Goal: Information Seeking & Learning: Learn about a topic

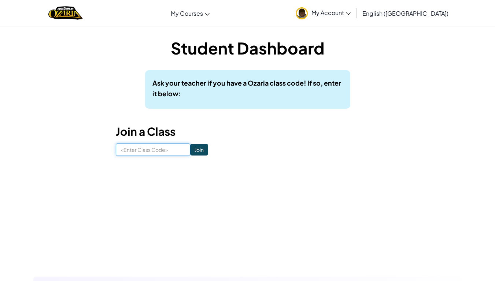
click at [157, 154] on input at bounding box center [153, 150] width 74 height 12
click at [351, 13] on span "My Account" at bounding box center [330, 13] width 39 height 8
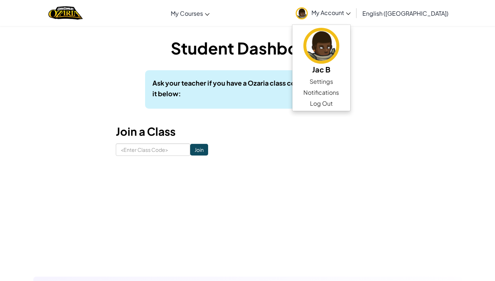
click at [413, 129] on div "Student Dashboard Ask your teacher if you have a Ozaria class code! If so, ente…" at bounding box center [247, 96] width 429 height 119
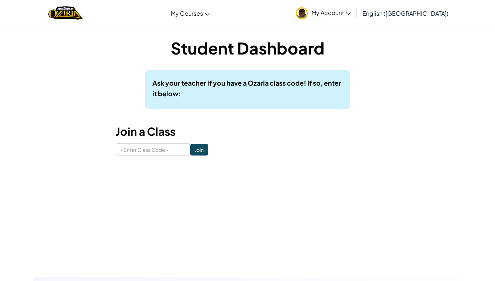
click at [255, 102] on div "Ask your teacher if you have a Ozaria class code! If so, enter it below:" at bounding box center [247, 89] width 205 height 38
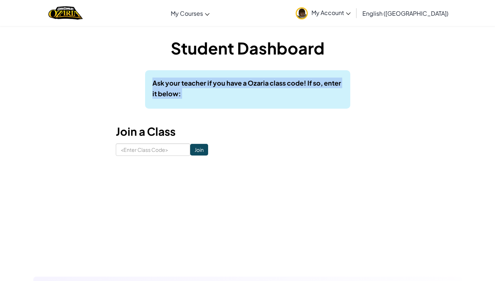
click at [255, 102] on div "Ask your teacher if you have a Ozaria class code! If so, enter it below:" at bounding box center [247, 89] width 205 height 38
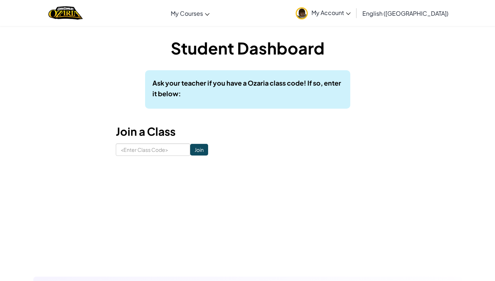
drag, startPoint x: 255, startPoint y: 102, endPoint x: 267, endPoint y: 126, distance: 26.9
click at [267, 126] on h3 "Join a Class" at bounding box center [248, 131] width 264 height 16
click at [157, 149] on input at bounding box center [153, 150] width 74 height 12
click at [273, 67] on div "Student Dashboard Ask your teacher if you have a Ozaria class code! If so, ente…" at bounding box center [248, 96] width 264 height 119
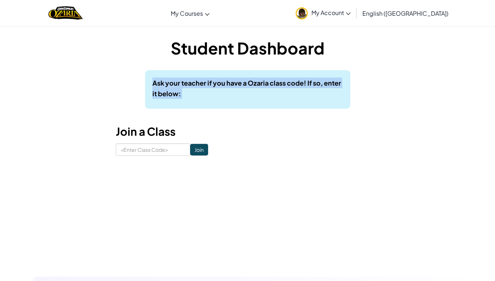
click at [273, 67] on div "Student Dashboard Ask your teacher if you have a Ozaria class code! If so, ente…" at bounding box center [248, 96] width 264 height 119
drag, startPoint x: 273, startPoint y: 67, endPoint x: 258, endPoint y: 85, distance: 23.1
click at [258, 85] on b "Ask your teacher if you have a Ozaria class code! If so, enter it below:" at bounding box center [246, 88] width 189 height 19
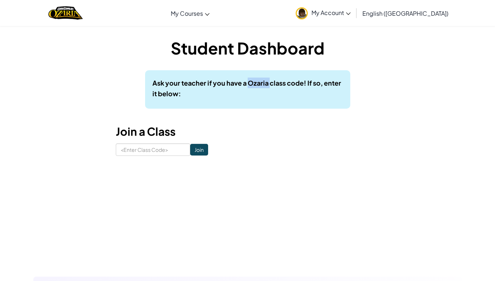
click at [258, 85] on b "Ask your teacher if you have a Ozaria class code! If so, enter it below:" at bounding box center [246, 88] width 189 height 19
click at [257, 85] on b "Ask your teacher if you have a Ozaria class code! If so, enter it below:" at bounding box center [246, 88] width 189 height 19
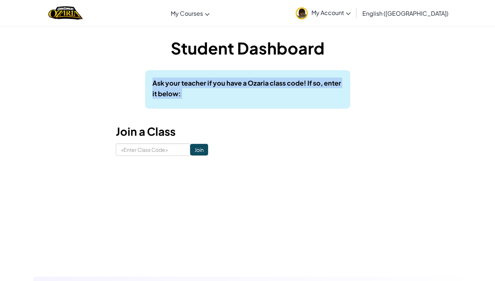
drag, startPoint x: 257, startPoint y: 85, endPoint x: 267, endPoint y: 90, distance: 11.0
click at [267, 90] on p "Ask your teacher if you have a Ozaria class code! If so, enter it below:" at bounding box center [247, 88] width 191 height 21
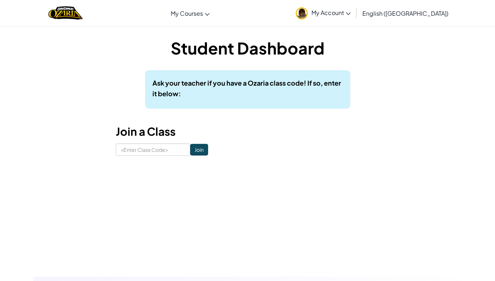
click at [267, 90] on p "Ask your teacher if you have a Ozaria class code! If so, enter it below:" at bounding box center [247, 88] width 191 height 21
click at [155, 81] on b "Ask your teacher if you have a Ozaria class code! If so, enter it below:" at bounding box center [246, 88] width 189 height 19
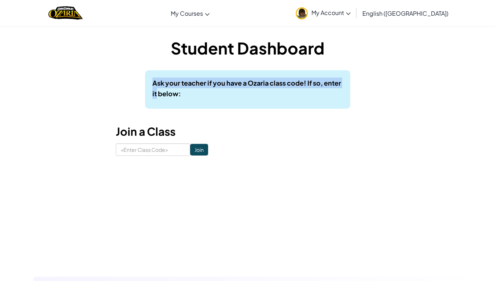
drag, startPoint x: 155, startPoint y: 81, endPoint x: 151, endPoint y: 99, distance: 18.5
click at [151, 99] on div "Ask your teacher if you have a Ozaria class code! If so, enter it below:" at bounding box center [247, 89] width 205 height 38
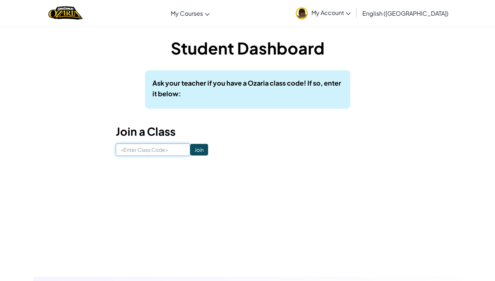
drag, startPoint x: 151, startPoint y: 99, endPoint x: 142, endPoint y: 144, distance: 45.9
click at [142, 144] on input at bounding box center [153, 150] width 74 height 12
type input "B"
type input "CoolHousePower"
click input "Join" at bounding box center [199, 150] width 18 height 12
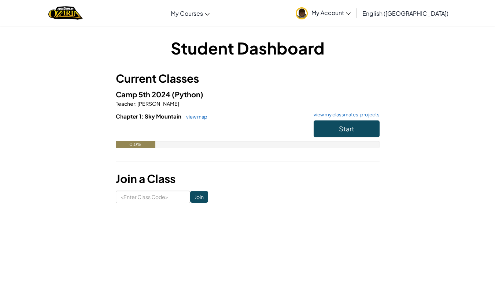
click at [351, 14] on span "My Account" at bounding box center [330, 13] width 39 height 8
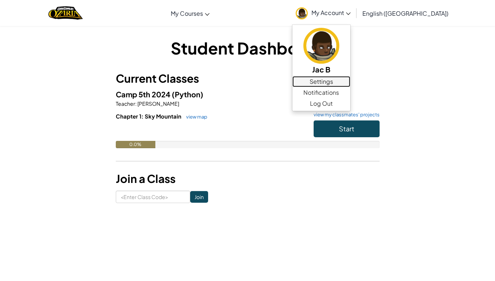
click at [350, 81] on link "Settings" at bounding box center [321, 81] width 58 height 11
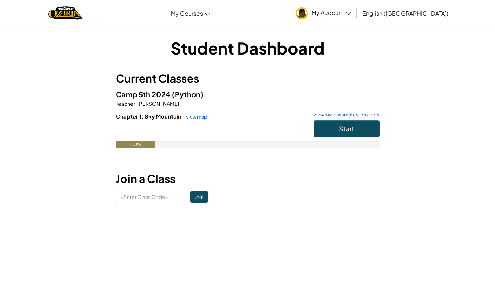
click at [197, 117] on link "view map" at bounding box center [194, 117] width 25 height 6
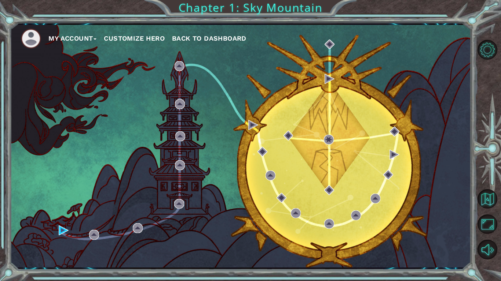
click at [144, 36] on button "Customize Hero" at bounding box center [134, 38] width 61 height 11
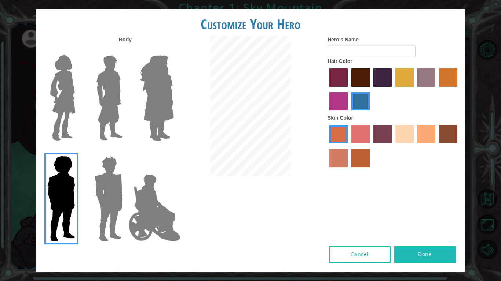
click at [396, 128] on label "sandy beach skin color" at bounding box center [404, 134] width 18 height 18
click at [392, 146] on input "sandy beach skin color" at bounding box center [392, 146] width 0 height 0
click at [363, 255] on button "Cancel" at bounding box center [360, 255] width 62 height 16
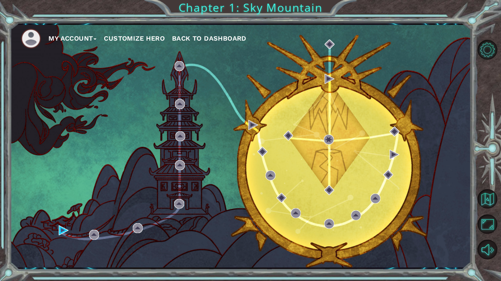
click at [139, 39] on button "Customize Hero" at bounding box center [134, 38] width 61 height 11
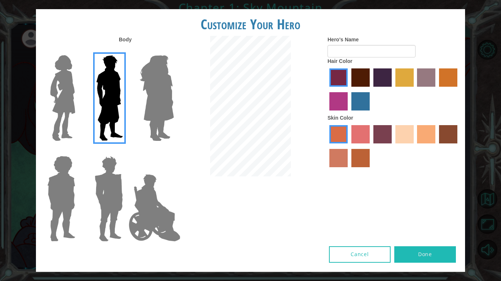
click at [60, 222] on img at bounding box center [61, 199] width 34 height 92
click at [78, 151] on input "Hero Steven" at bounding box center [78, 151] width 0 height 0
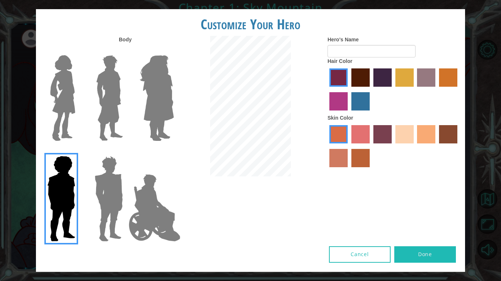
click at [405, 137] on label "sandy beach skin color" at bounding box center [404, 134] width 18 height 18
click at [392, 146] on input "sandy beach skin color" at bounding box center [392, 146] width 0 height 0
click at [377, 135] on label "tosca skin color" at bounding box center [382, 134] width 18 height 18
click at [370, 146] on input "tosca skin color" at bounding box center [370, 146] width 0 height 0
click at [364, 135] on label "froly skin color" at bounding box center [360, 134] width 18 height 18
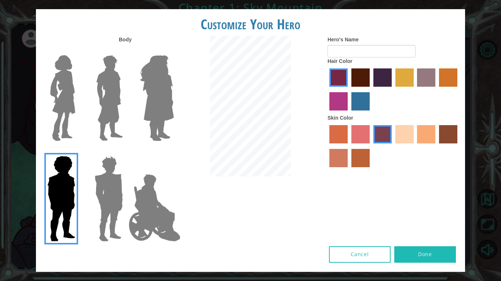
click at [348, 146] on input "froly skin color" at bounding box center [348, 146] width 0 height 0
click at [407, 137] on label "sandy beach skin color" at bounding box center [404, 134] width 18 height 18
click at [392, 146] on input "sandy beach skin color" at bounding box center [392, 146] width 0 height 0
click at [380, 85] on label "hot purple hair color" at bounding box center [382, 78] width 18 height 18
click at [370, 89] on input "hot purple hair color" at bounding box center [370, 89] width 0 height 0
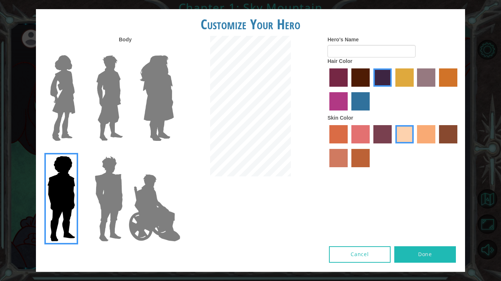
click at [110, 99] on img at bounding box center [109, 98] width 33 height 92
click at [126, 51] on input "Hero Lars" at bounding box center [126, 51] width 0 height 0
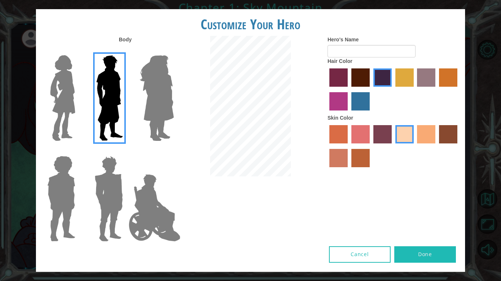
click at [145, 111] on img at bounding box center [157, 98] width 40 height 92
click at [173, 51] on input "Hero Amethyst" at bounding box center [173, 51] width 0 height 0
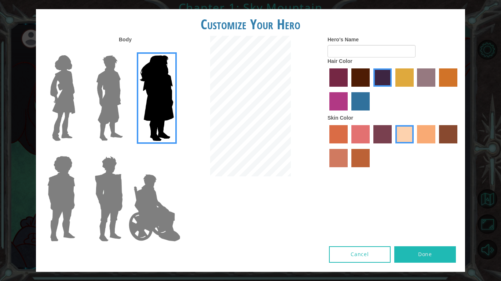
click at [62, 106] on img at bounding box center [62, 98] width 31 height 92
click at [78, 51] on input "Hero Connie" at bounding box center [78, 51] width 0 height 0
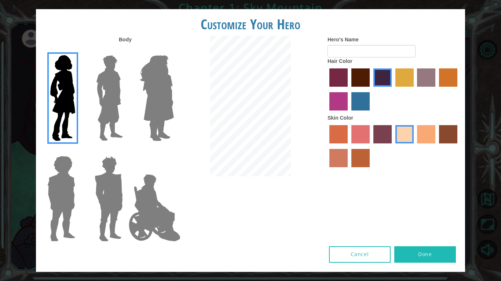
click at [144, 208] on img at bounding box center [155, 207] width 58 height 73
click at [173, 151] on input "Hero Jamie" at bounding box center [173, 151] width 0 height 0
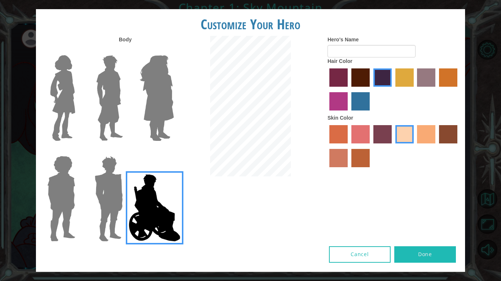
click at [102, 200] on img at bounding box center [109, 199] width 34 height 92
click at [126, 151] on input "Hero Garnet" at bounding box center [126, 151] width 0 height 0
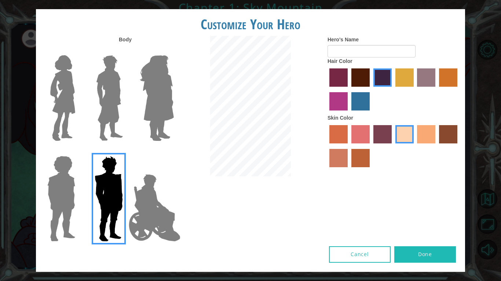
click at [70, 201] on img at bounding box center [61, 199] width 34 height 92
click at [78, 151] on input "Hero Steven" at bounding box center [78, 151] width 0 height 0
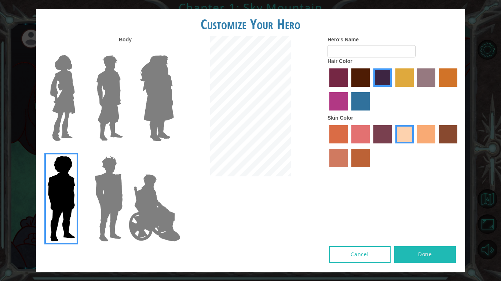
click at [112, 99] on img at bounding box center [109, 98] width 33 height 92
click at [126, 51] on input "Hero Lars" at bounding box center [126, 51] width 0 height 0
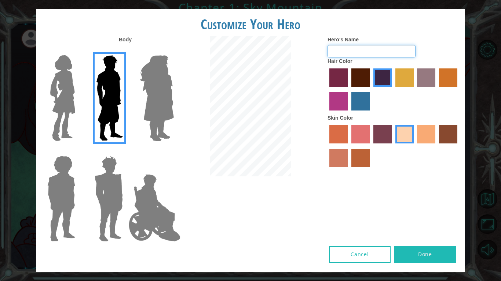
click at [343, 57] on input "Hero's Name" at bounding box center [371, 51] width 88 height 12
type input "Katharonus the Silly"
click at [68, 187] on img at bounding box center [61, 199] width 34 height 92
click at [78, 151] on input "Hero Steven" at bounding box center [78, 151] width 0 height 0
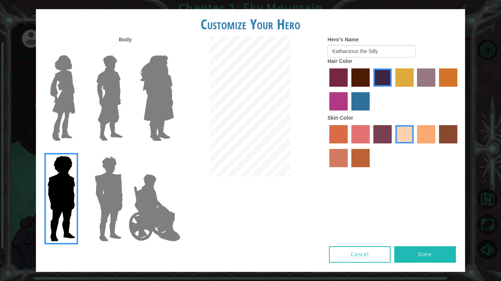
click at [104, 97] on img at bounding box center [109, 98] width 33 height 92
click at [126, 51] on input "Hero Lars" at bounding box center [126, 51] width 0 height 0
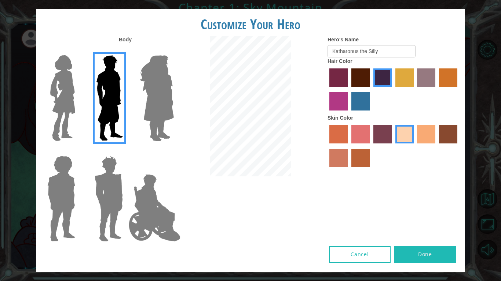
click at [110, 192] on img at bounding box center [109, 199] width 34 height 92
click at [126, 151] on input "Hero Garnet" at bounding box center [126, 151] width 0 height 0
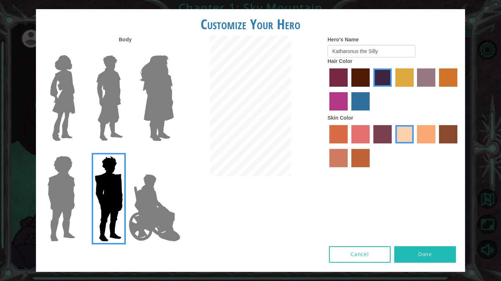
click at [143, 193] on img at bounding box center [155, 207] width 58 height 73
click at [173, 151] on input "Hero Jamie" at bounding box center [173, 151] width 0 height 0
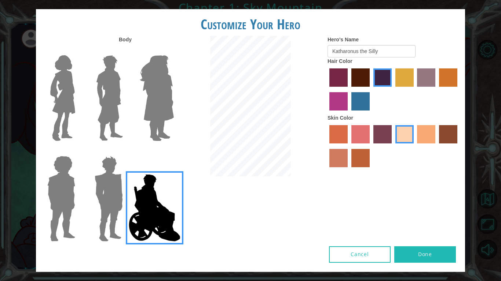
click at [64, 188] on img at bounding box center [61, 199] width 34 height 92
click at [78, 151] on input "Hero Steven" at bounding box center [78, 151] width 0 height 0
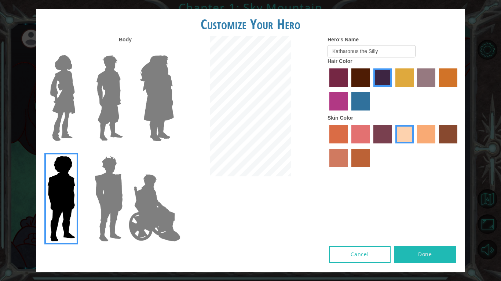
click at [431, 257] on button "Done" at bounding box center [425, 255] width 62 height 16
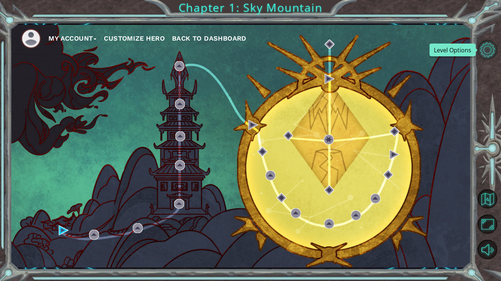
click at [490, 51] on button "Level Options" at bounding box center [487, 50] width 20 height 20
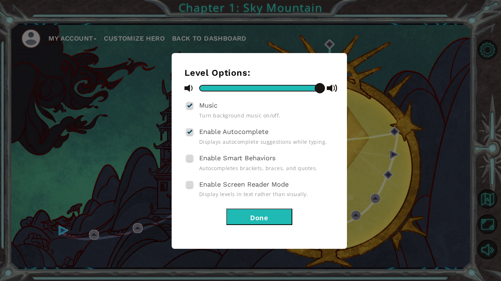
click at [190, 106] on div at bounding box center [189, 106] width 5 height 6
click at [0, 0] on input "Music" at bounding box center [0, 0] width 0 height 0
click at [190, 157] on span at bounding box center [189, 158] width 7 height 7
click at [0, 0] on input "Enable Smart Behaviors" at bounding box center [0, 0] width 0 height 0
drag, startPoint x: 214, startPoint y: 90, endPoint x: 183, endPoint y: 100, distance: 32.6
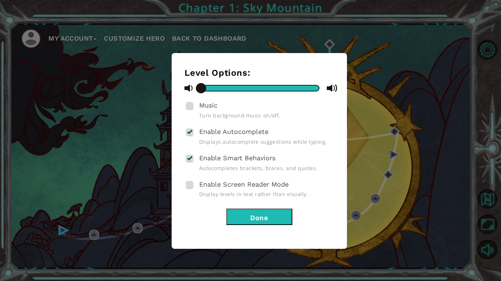
click at [183, 100] on div "Level Options: Music Turn background music on/off. Enable Autocomplete Displays…" at bounding box center [258, 151] width 175 height 196
click at [273, 224] on button "Done" at bounding box center [259, 217] width 66 height 16
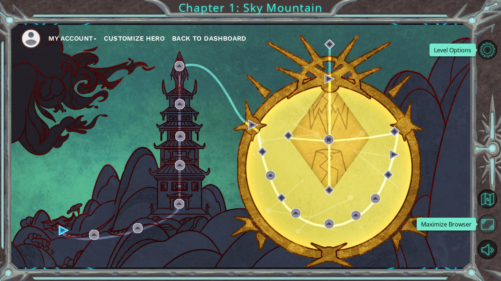
click at [491, 226] on button "Maximize Browser" at bounding box center [487, 225] width 20 height 20
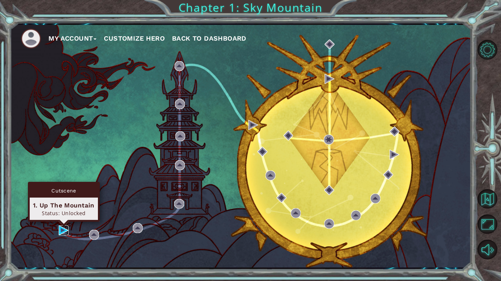
click at [64, 231] on img at bounding box center [64, 231] width 10 height 10
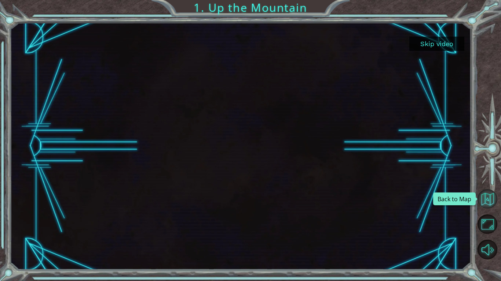
click at [491, 201] on button "Back to Map" at bounding box center [487, 199] width 20 height 20
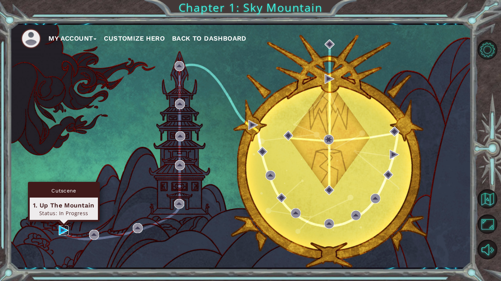
click at [64, 232] on img at bounding box center [64, 231] width 10 height 10
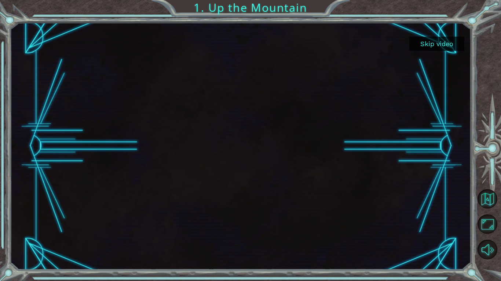
click at [447, 46] on button "Skip video" at bounding box center [436, 44] width 55 height 14
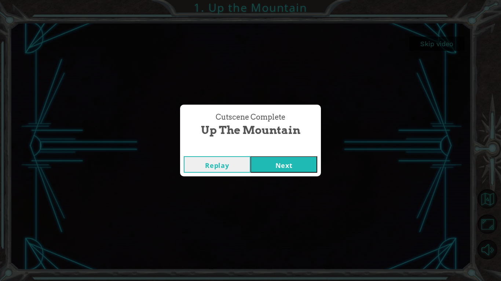
click at [284, 165] on button "Next" at bounding box center [283, 164] width 67 height 16
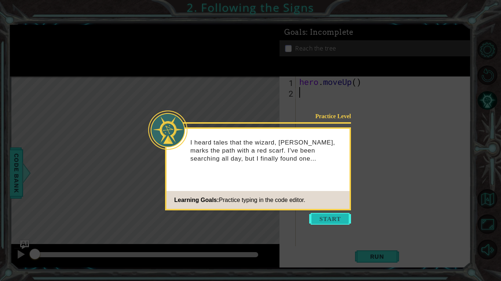
click at [333, 218] on button "Start" at bounding box center [330, 219] width 42 height 12
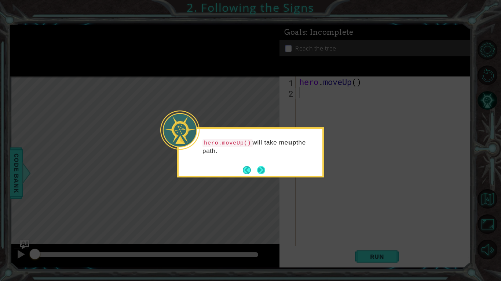
click at [265, 173] on button "Next" at bounding box center [260, 170] width 13 height 13
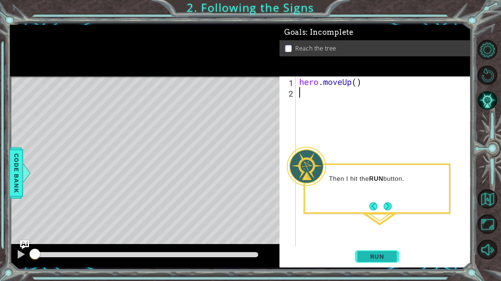
click at [372, 256] on span "Run" at bounding box center [376, 256] width 29 height 7
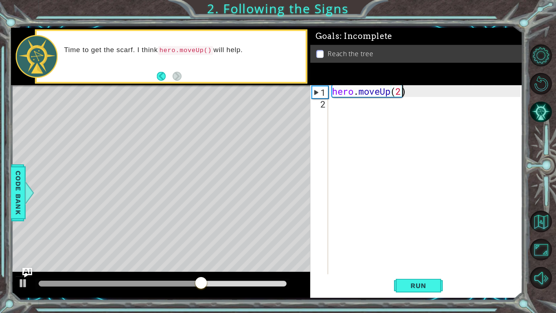
scroll to position [0, 3]
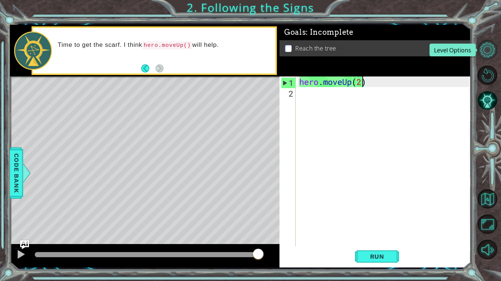
type textarea "hero.moveUp(2)"
click at [488, 51] on button "Level Options" at bounding box center [487, 50] width 20 height 20
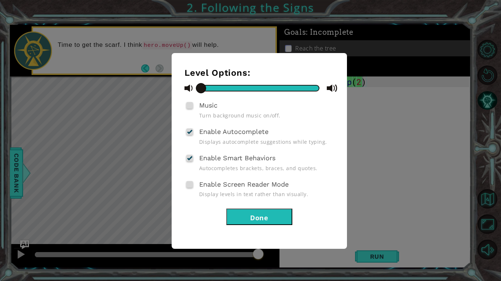
click at [262, 222] on button "Done" at bounding box center [259, 217] width 66 height 16
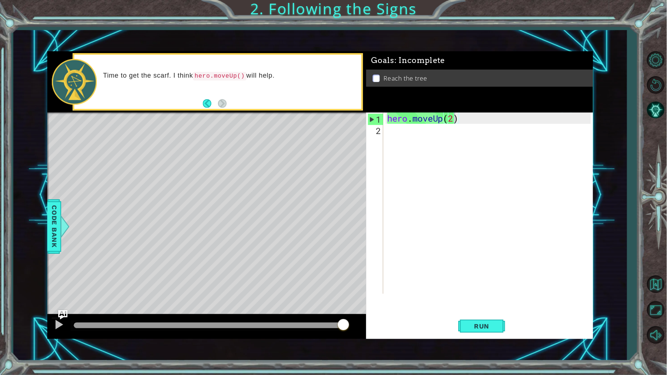
scroll to position [0, 2]
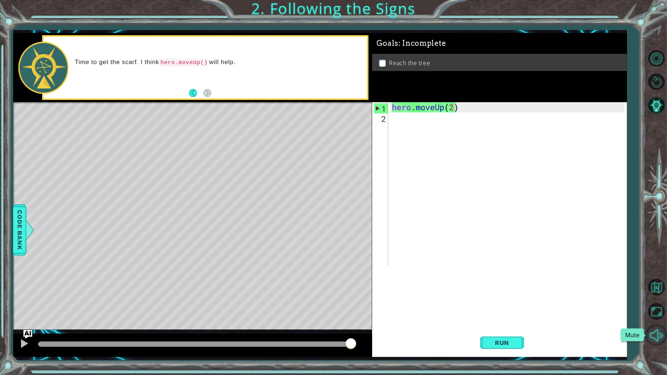
click at [495, 281] on button "Mute" at bounding box center [656, 335] width 21 height 21
click at [495, 281] on span "Run" at bounding box center [502, 342] width 29 height 7
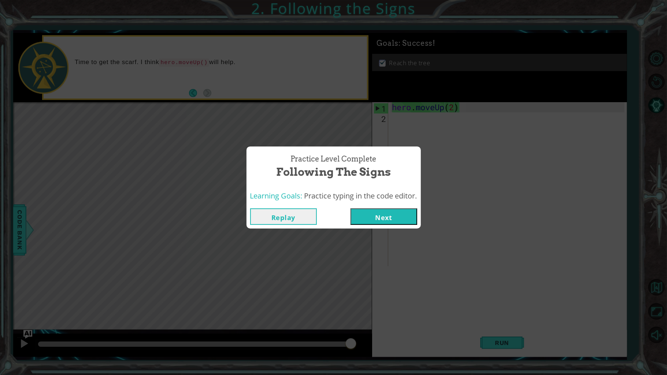
click at [405, 216] on button "Next" at bounding box center [384, 216] width 67 height 16
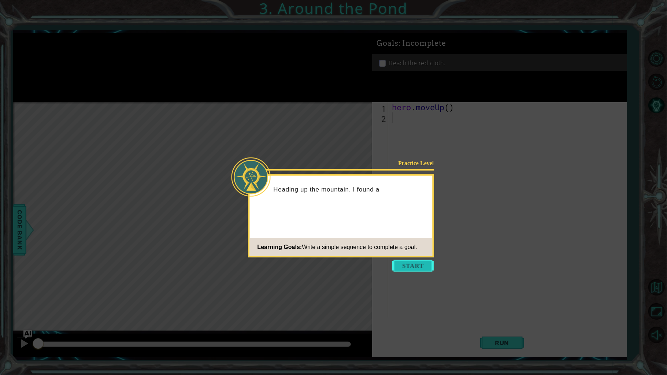
click at [428, 266] on button "Start" at bounding box center [413, 266] width 42 height 12
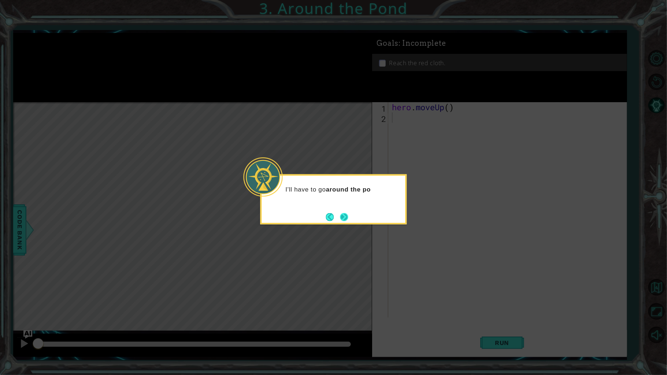
click at [348, 215] on button "Next" at bounding box center [344, 217] width 8 height 8
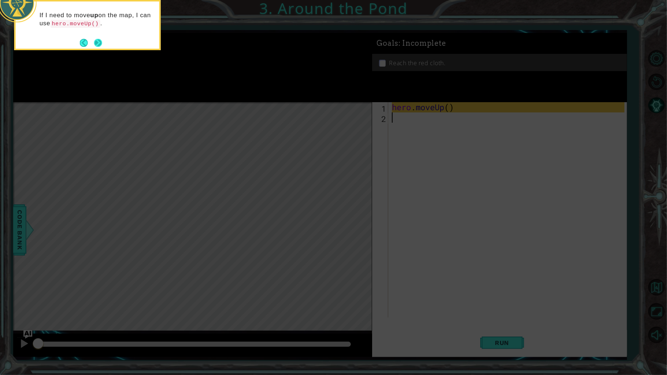
click at [96, 40] on button "Next" at bounding box center [98, 43] width 14 height 14
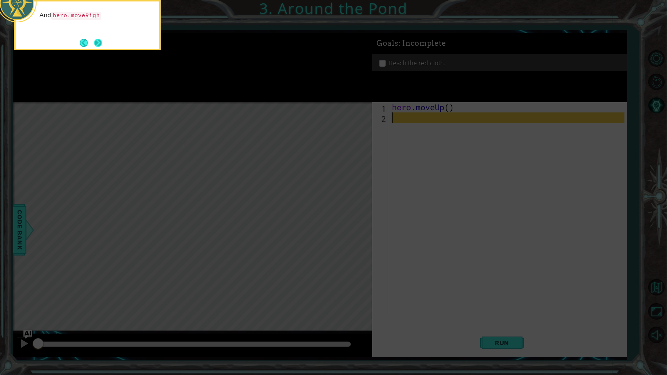
click at [94, 41] on button "Next" at bounding box center [98, 43] width 8 height 8
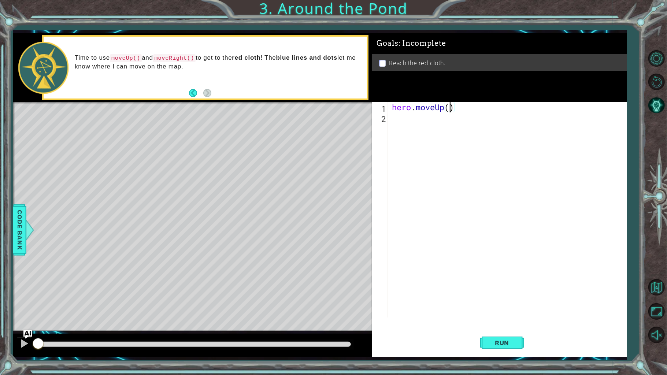
type textarea "hero.moveUp(2)"
type textarea "hero.moveRight()"
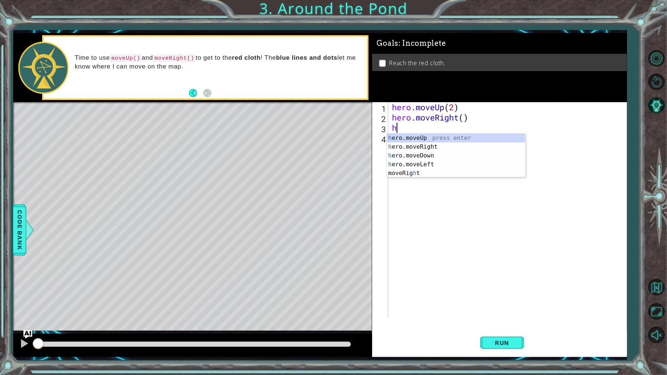
type textarea "he"
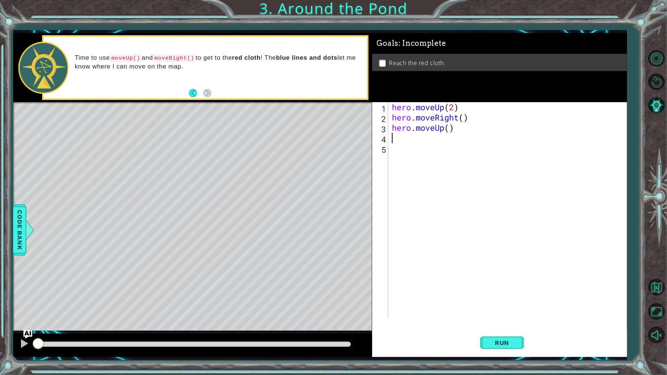
type textarea "hero.moveUp()"
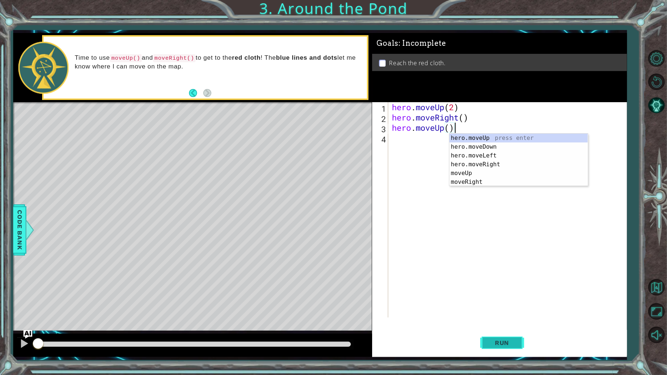
click at [495, 281] on span "Run" at bounding box center [502, 342] width 29 height 7
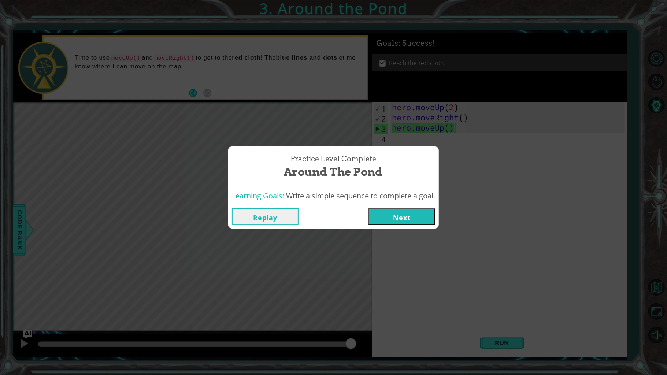
click at [396, 219] on button "Next" at bounding box center [402, 216] width 67 height 16
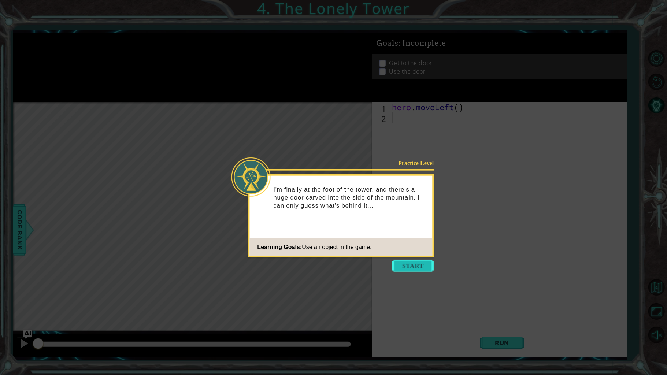
click at [406, 263] on button "Start" at bounding box center [413, 266] width 42 height 12
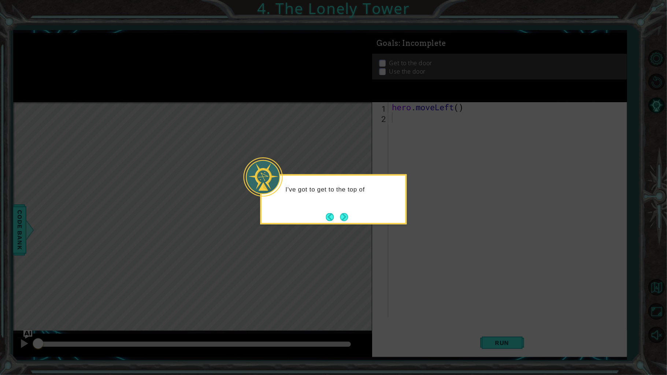
click at [352, 217] on div "I've got to get to the top of" at bounding box center [334, 199] width 147 height 50
click at [347, 216] on button "Next" at bounding box center [344, 217] width 13 height 13
click at [347, 216] on button "Next" at bounding box center [344, 217] width 14 height 14
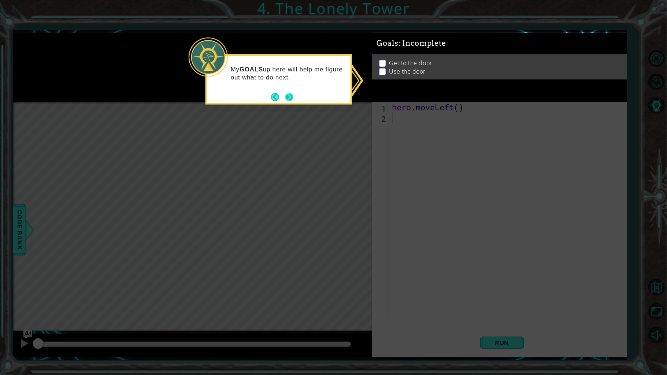
click at [290, 92] on button "Next" at bounding box center [290, 98] width 14 height 14
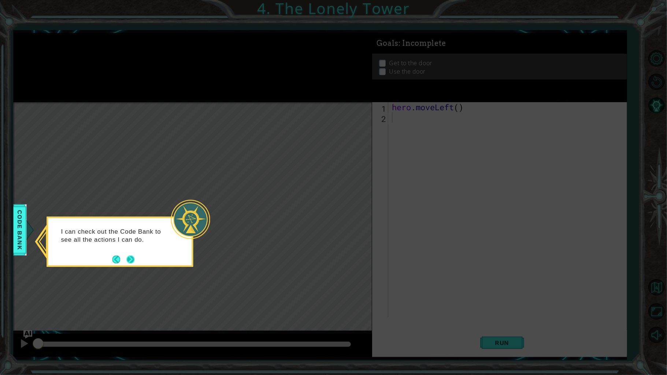
click at [131, 262] on button "Next" at bounding box center [130, 259] width 12 height 12
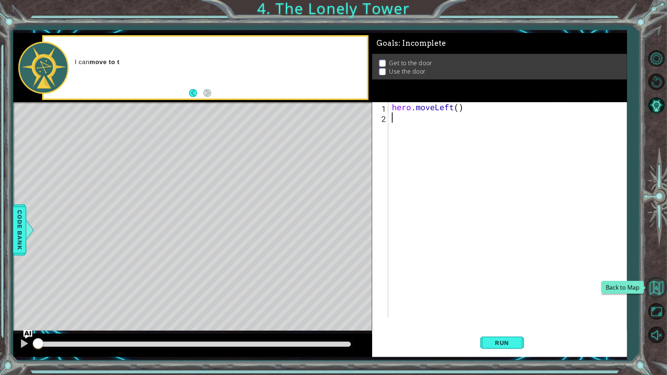
click at [495, 281] on button "Back to Map" at bounding box center [656, 287] width 21 height 21
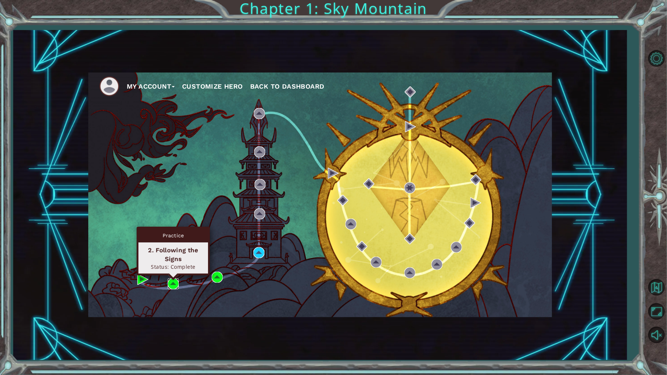
click at [174, 281] on img at bounding box center [173, 283] width 11 height 11
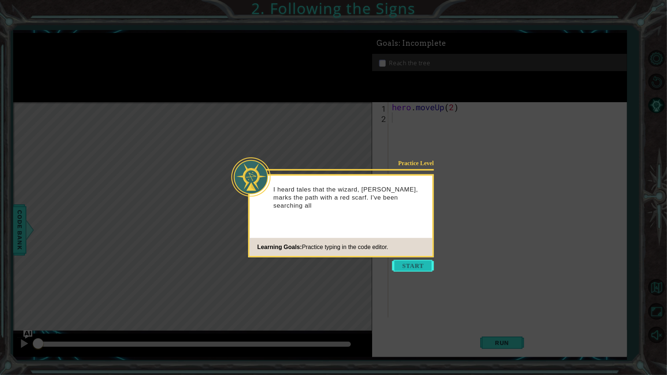
click at [403, 268] on button "Start" at bounding box center [413, 266] width 42 height 12
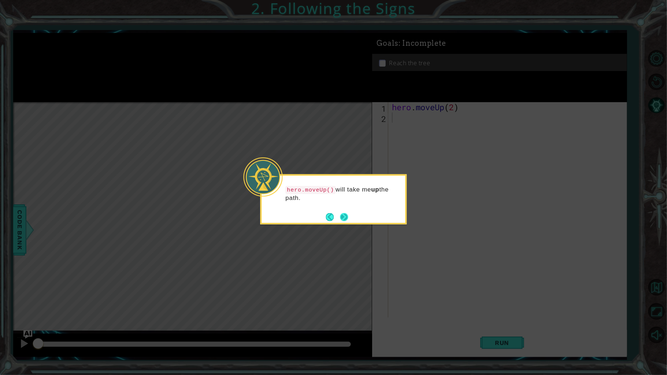
click at [344, 218] on button "Next" at bounding box center [344, 217] width 8 height 8
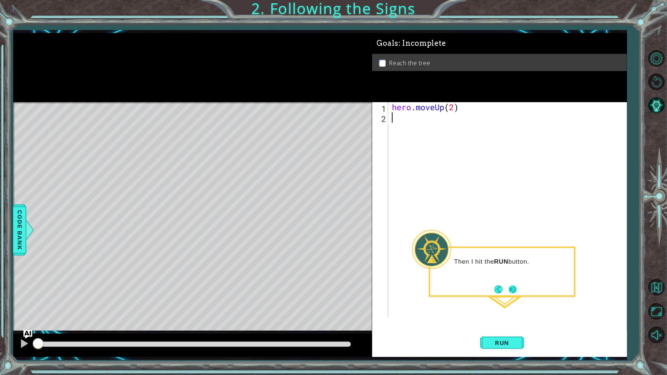
click at [495, 281] on button "Next" at bounding box center [513, 289] width 8 height 8
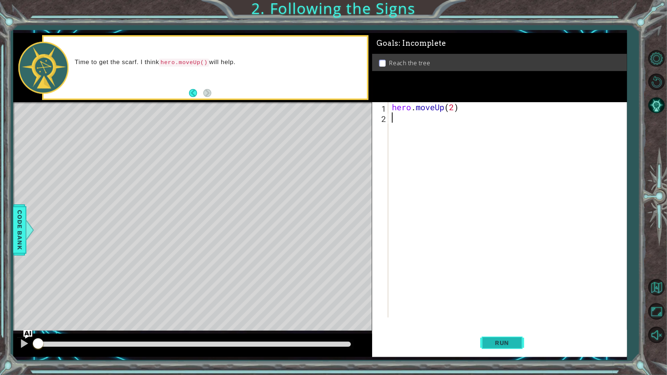
click at [495, 281] on span "Run" at bounding box center [502, 342] width 29 height 7
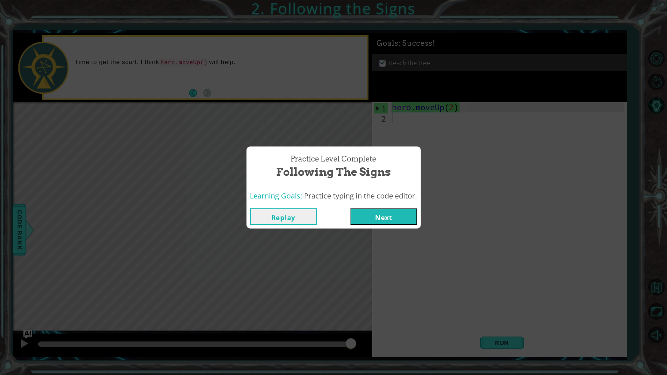
click at [372, 213] on button "Next" at bounding box center [384, 216] width 67 height 16
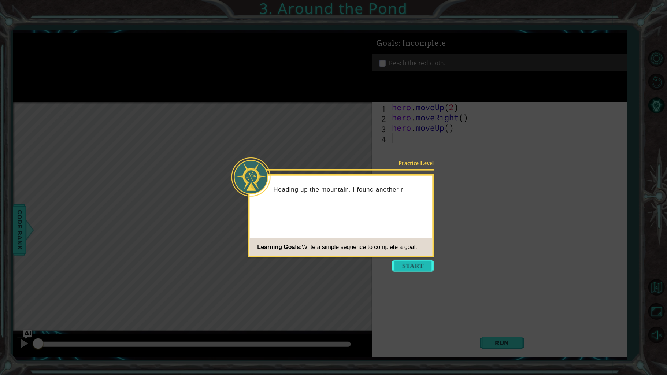
click at [409, 264] on button "Start" at bounding box center [413, 266] width 42 height 12
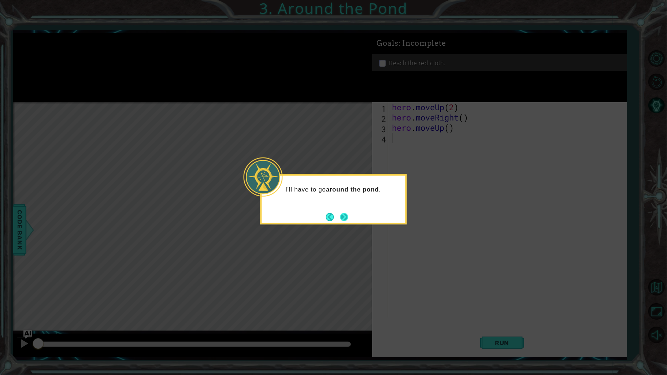
click at [348, 215] on button "Next" at bounding box center [344, 217] width 14 height 14
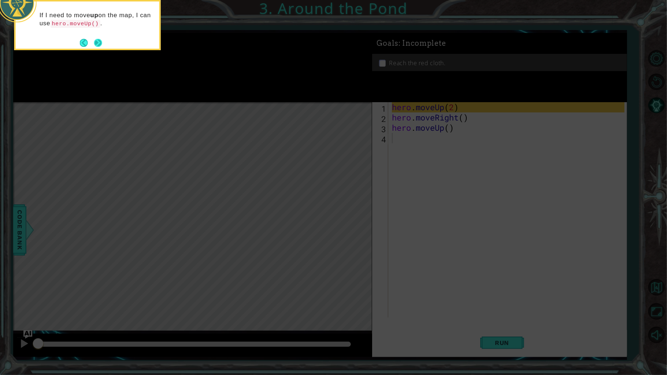
click at [95, 44] on button "Next" at bounding box center [98, 42] width 8 height 8
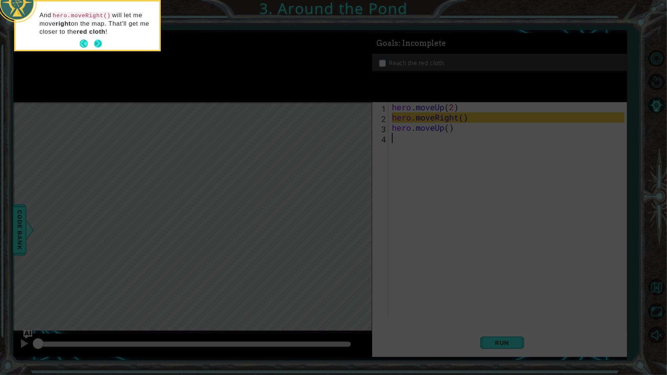
click at [99, 44] on button "Next" at bounding box center [98, 43] width 13 height 13
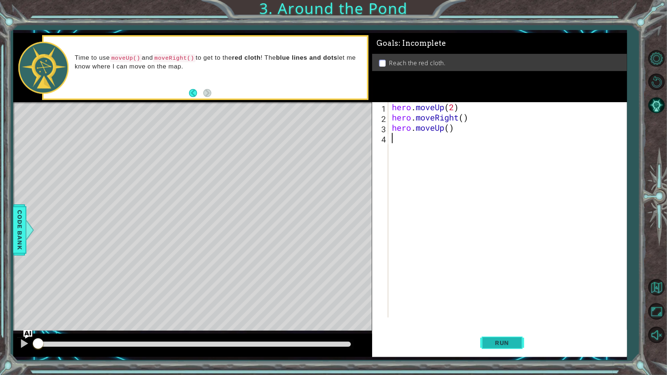
click at [495, 281] on button "Run" at bounding box center [502, 343] width 44 height 26
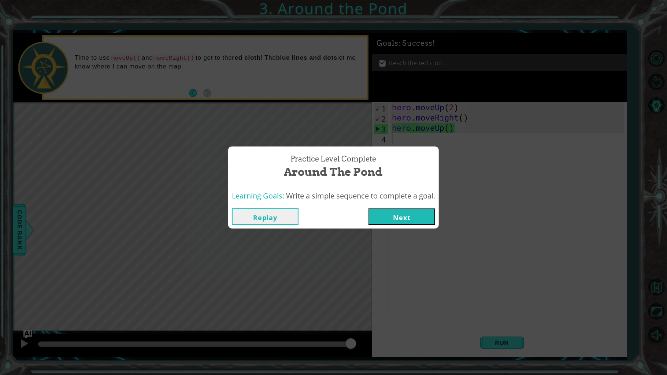
click at [287, 218] on button "Replay" at bounding box center [265, 216] width 67 height 16
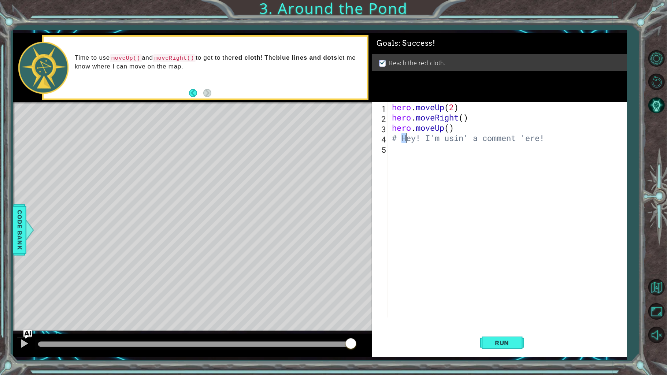
scroll to position [0, 0]
type textarea "# 'Ey! I'm usin' a comment 'ere!"
type textarea "h"
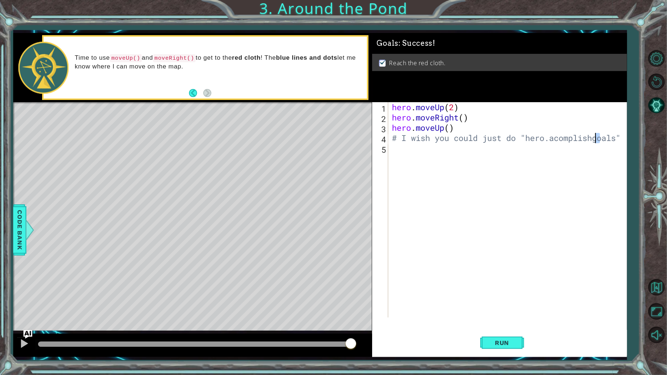
type textarea "# I wish you could just do "hero.acomplishGoals""
type textarea "# I wish you could just do "hero.acomplishGoal("Reach the red cloth.")""
type textarea "# I wish you could just do "hero.acomplishGoal("Reach the red cloth.")" XD"
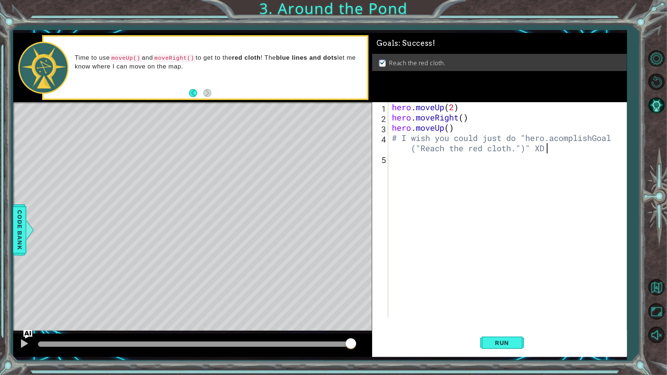
scroll to position [0, 15]
click at [446, 165] on div "hero . moveUp ( 2 ) hero . moveRight ( ) hero . moveUp ( ) # I wish you could j…" at bounding box center [510, 220] width 238 height 236
click at [495, 150] on div "hero . moveUp ( 2 ) hero . moveRight ( ) hero . moveUp ( ) # I wish you could j…" at bounding box center [510, 220] width 238 height 236
type textarea "#"
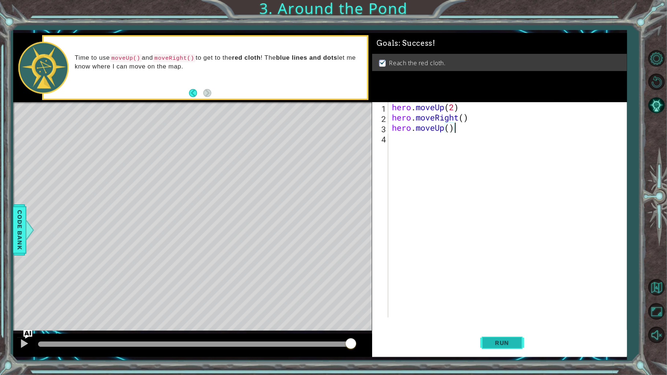
type textarea "hero.moveUp()"
click at [495, 281] on span "Run" at bounding box center [502, 342] width 29 height 7
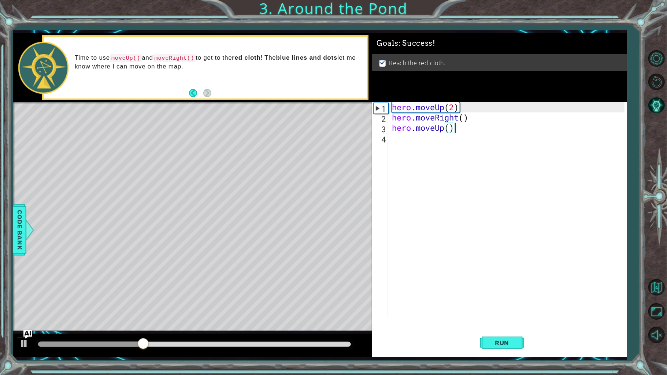
click at [335, 281] on div at bounding box center [194, 344] width 313 height 5
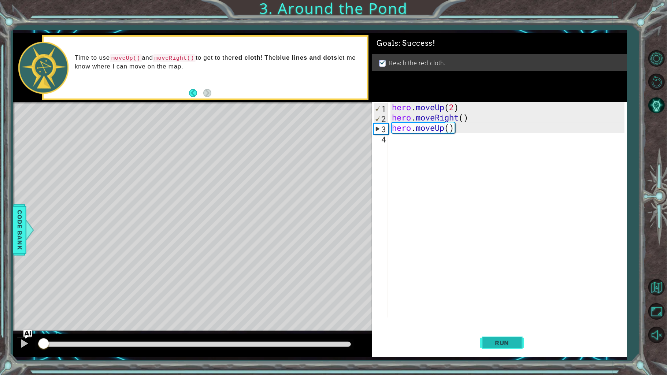
click at [495, 281] on button "Run" at bounding box center [502, 343] width 44 height 26
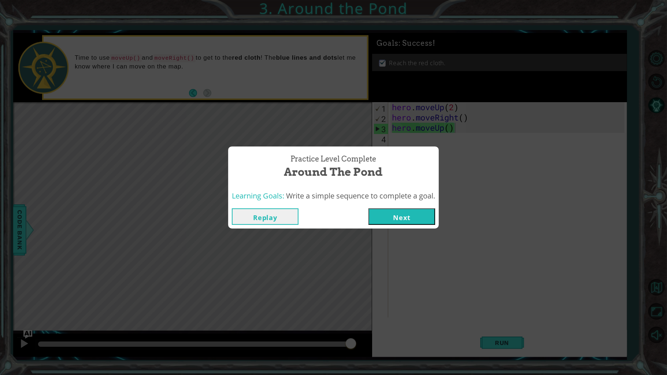
click at [412, 218] on button "Next" at bounding box center [402, 216] width 67 height 16
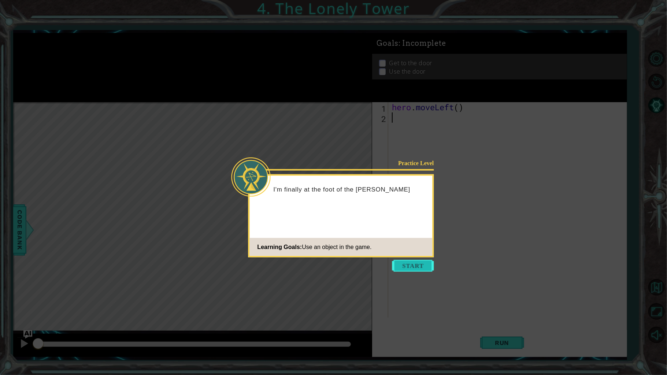
click at [425, 266] on button "Start" at bounding box center [413, 266] width 42 height 12
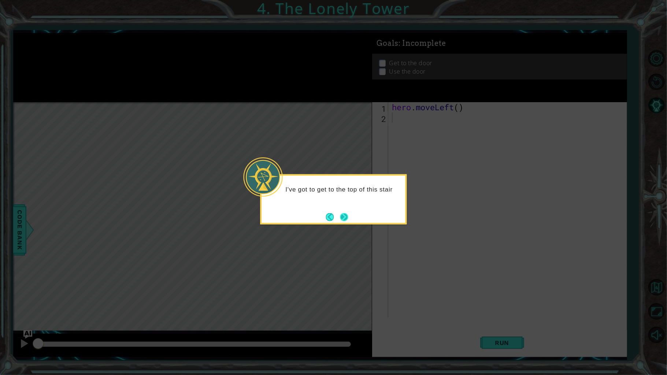
click at [347, 218] on button "Next" at bounding box center [343, 216] width 13 height 13
click at [346, 215] on button "Next" at bounding box center [344, 217] width 14 height 14
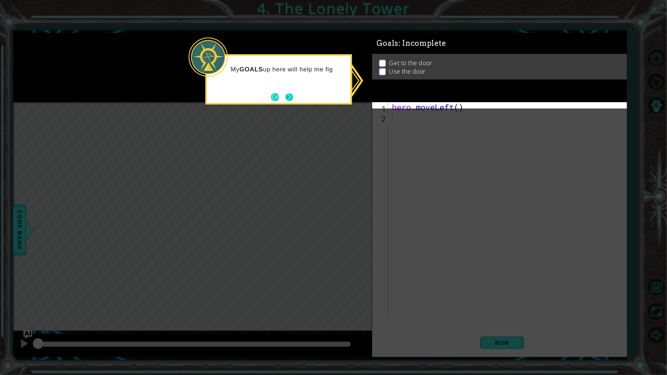
click at [293, 94] on button "Next" at bounding box center [289, 97] width 11 height 11
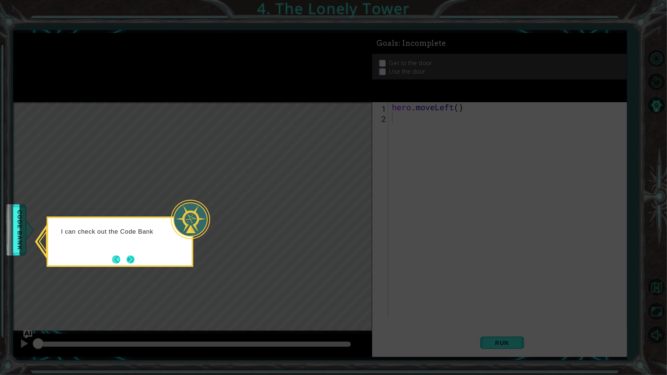
click at [135, 254] on button "Next" at bounding box center [131, 260] width 12 height 12
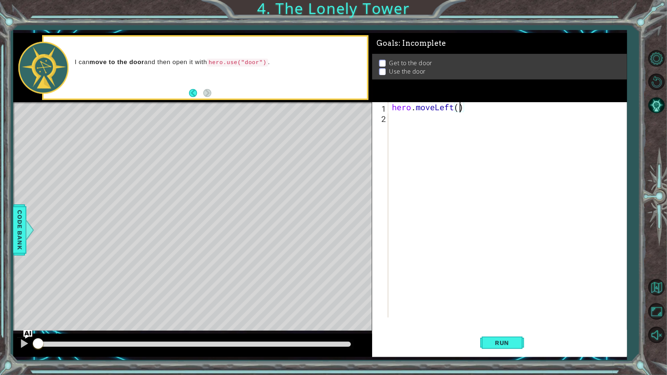
type textarea "hero.moveLeft(2)"
type textarea "hero.moveUp(2)"
type textarea "hero.moveRight(2)"
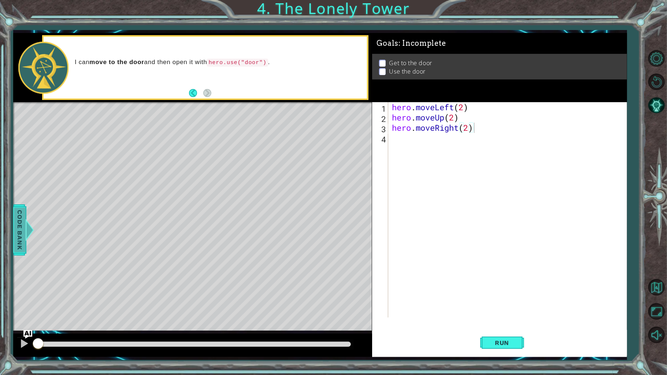
click at [23, 228] on span "Code Bank" at bounding box center [20, 230] width 12 height 45
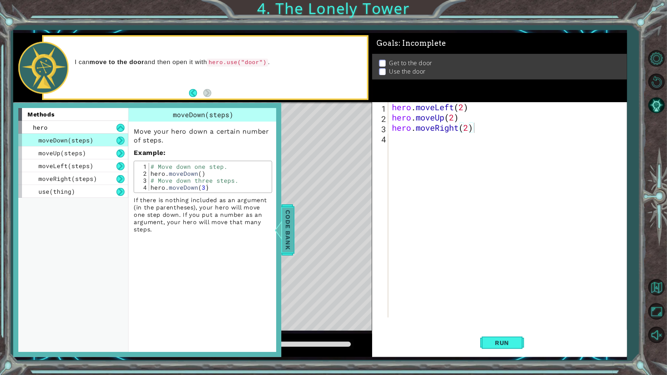
click at [285, 220] on span "Code Bank" at bounding box center [288, 230] width 12 height 45
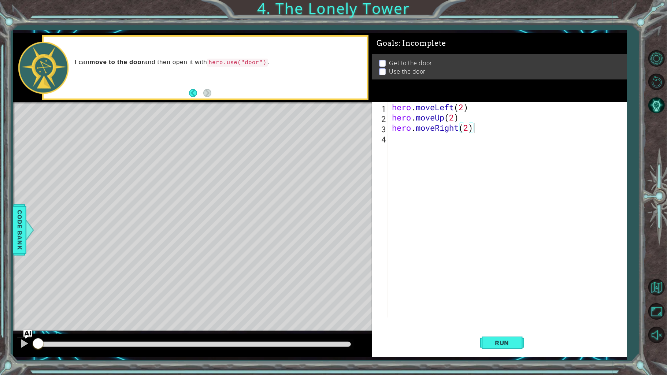
click at [440, 153] on div "hero . moveLeft ( 2 ) hero . moveUp ( 2 ) hero . moveRight ( 2 )" at bounding box center [510, 220] width 238 height 236
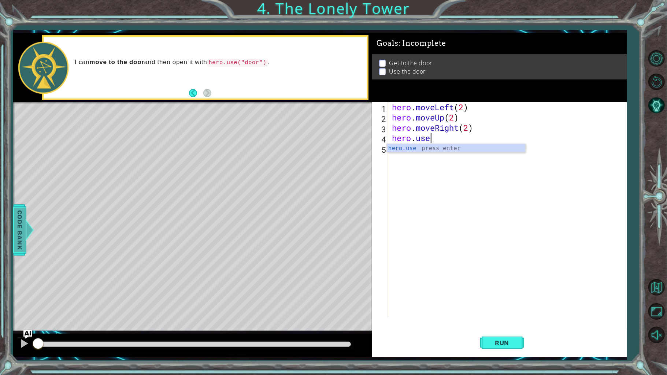
click at [28, 221] on div at bounding box center [23, 230] width 9 height 22
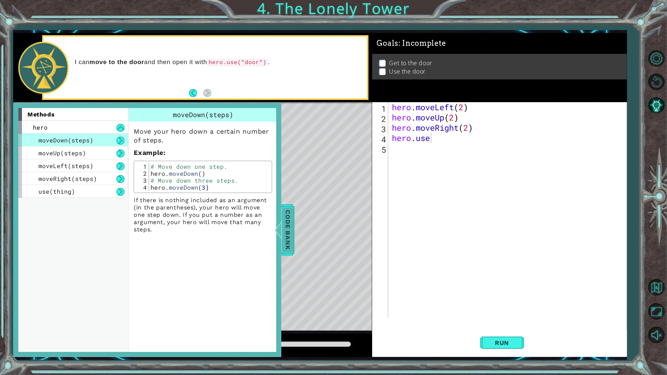
click at [279, 219] on div at bounding box center [281, 230] width 9 height 22
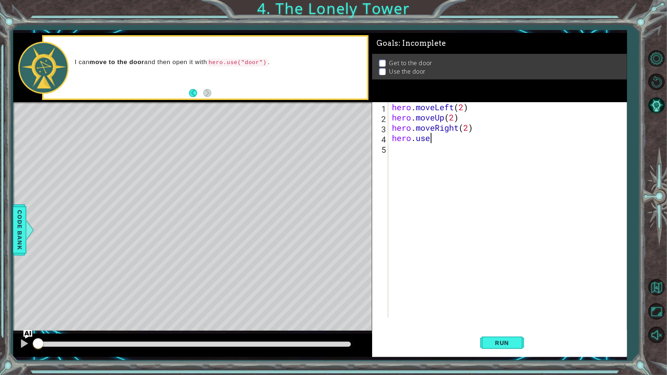
click at [442, 139] on div "hero . moveLeft ( 2 ) hero . moveUp ( 2 ) hero . moveRight ( 2 ) hero . use" at bounding box center [510, 220] width 238 height 236
type textarea "hero.use("door")"
click at [495, 163] on div "hero . moveLeft ( 2 ) hero . moveUp ( 2 ) hero . moveRight ( 2 ) hero . use ( "…" at bounding box center [510, 220] width 238 height 236
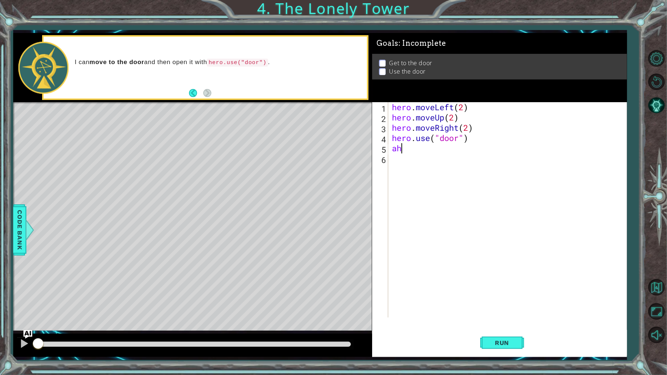
scroll to position [0, 0]
type textarea "a"
type textarea "d"
type textarea "hero.use("door")"
click at [495, 281] on button "Run" at bounding box center [502, 343] width 44 height 26
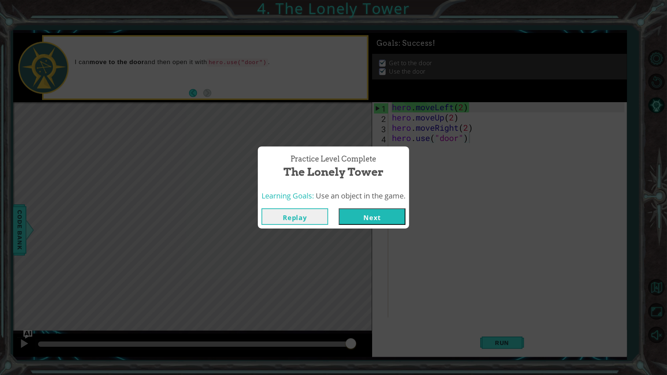
click at [347, 217] on button "Next" at bounding box center [372, 216] width 67 height 16
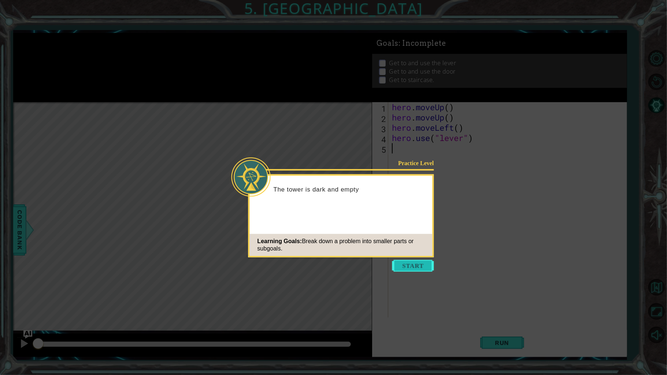
click at [405, 267] on button "Start" at bounding box center [413, 266] width 42 height 12
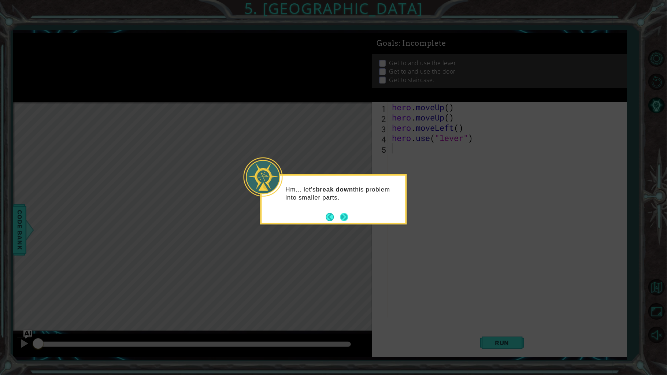
click at [342, 213] on button "Next" at bounding box center [344, 217] width 14 height 14
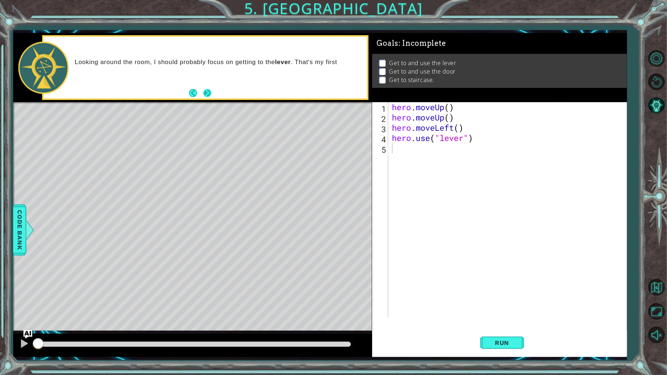
click at [207, 95] on button "Next" at bounding box center [207, 93] width 9 height 9
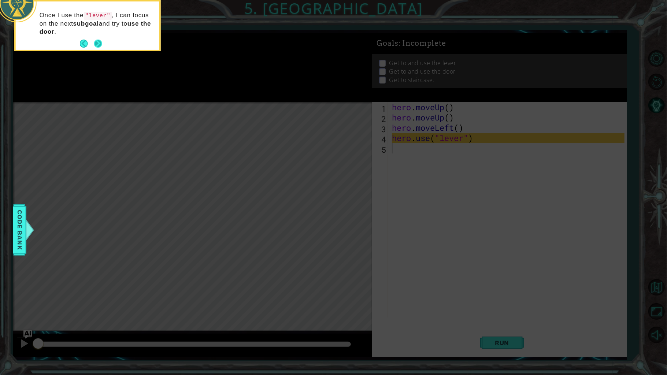
click at [93, 42] on button "Next" at bounding box center [98, 43] width 13 height 13
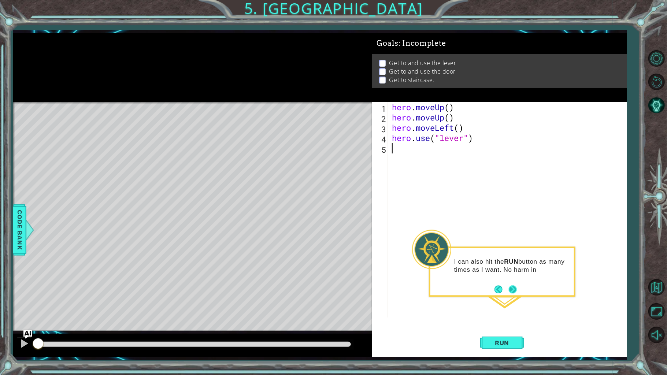
click at [495, 281] on button "Next" at bounding box center [513, 289] width 12 height 12
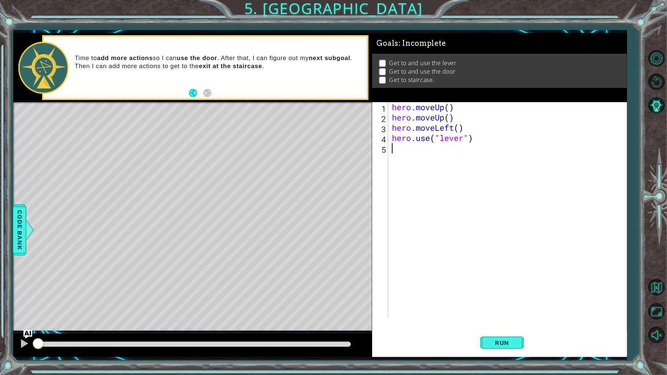
click at [457, 117] on div "hero . moveUp ( ) hero . moveUp ( ) hero . moveLeft ( ) hero . use ( "lever" )" at bounding box center [510, 220] width 238 height 236
type textarea "hero.use("lever")"
type textarea "hero.moveRight(3)"
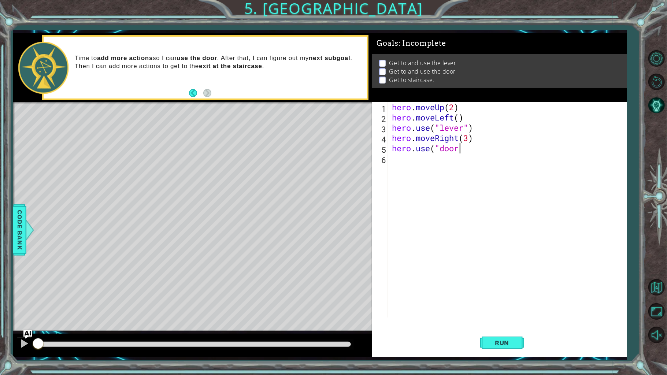
scroll to position [0, 2]
type textarea "hero.use("door")"
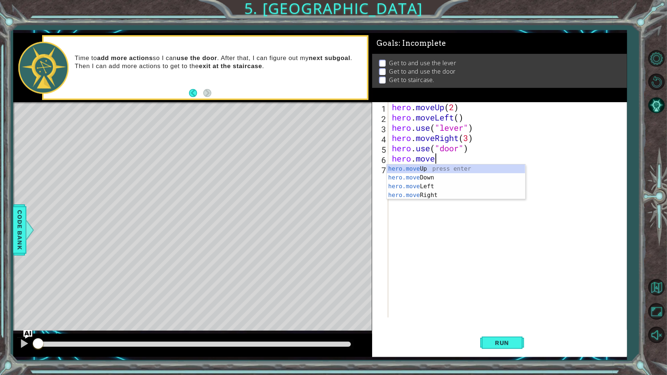
scroll to position [0, 1]
type textarea "hero.move"
click at [26, 232] on div at bounding box center [29, 230] width 9 height 22
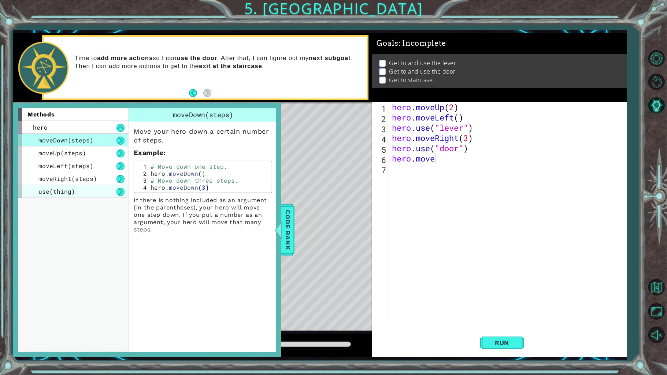
click at [69, 191] on span "use(thing)" at bounding box center [56, 192] width 37 height 8
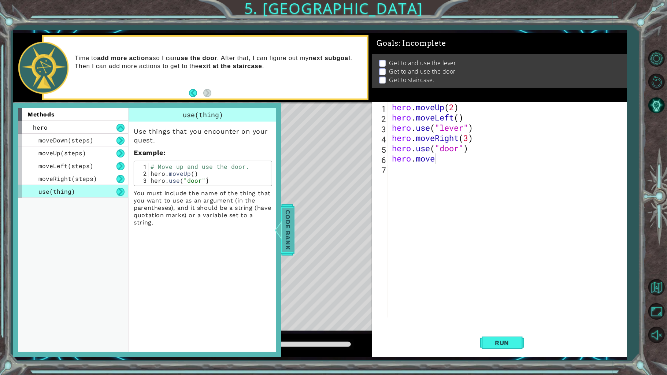
click at [293, 238] on span "Code Bank" at bounding box center [288, 230] width 12 height 45
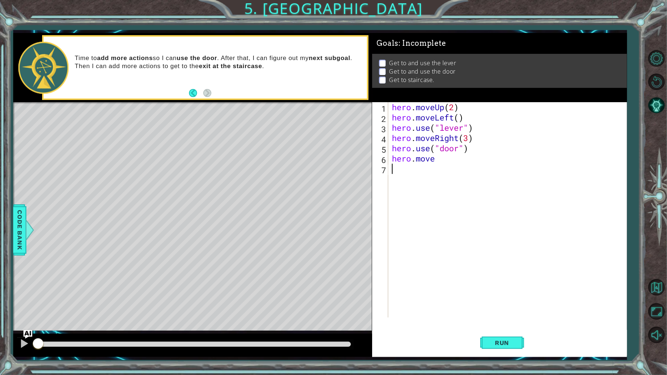
click at [476, 164] on div "hero . moveUp ( 2 ) hero . moveLeft ( ) hero . use ( "lever" ) hero . moveRight…" at bounding box center [510, 220] width 238 height 236
click at [459, 157] on div "hero . moveUp ( 2 ) hero . moveLeft ( ) hero . use ( "lever" ) hero . moveRight…" at bounding box center [510, 220] width 238 height 236
type textarea "hero.moveUp()"
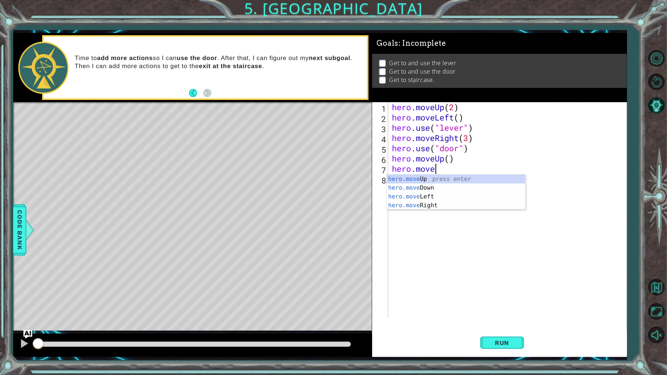
scroll to position [0, 1]
click at [450, 158] on div "hero . moveUp ( 2 ) hero . moveLeft ( ) hero . use ( "lever" ) hero . moveRight…" at bounding box center [510, 220] width 238 height 236
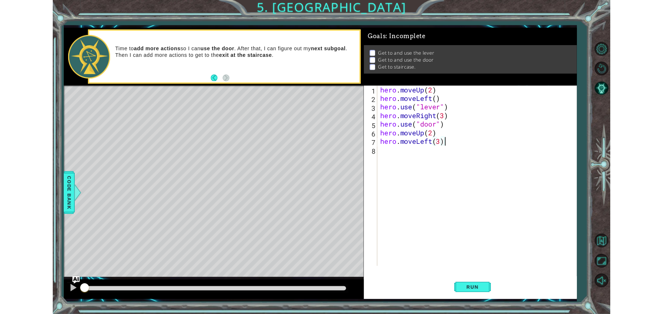
scroll to position [0, 3]
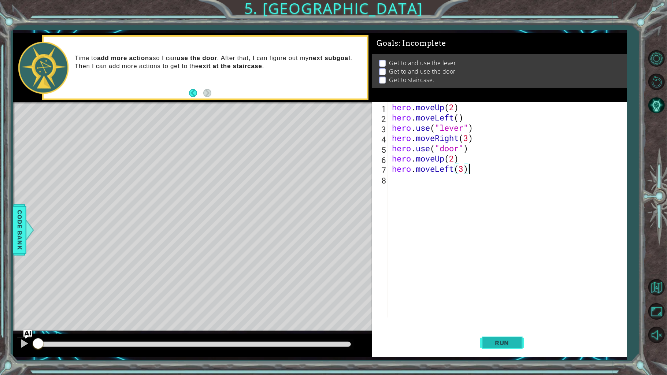
type textarea "hero.moveLeft(3)"
click at [495, 281] on button "Run" at bounding box center [502, 343] width 44 height 26
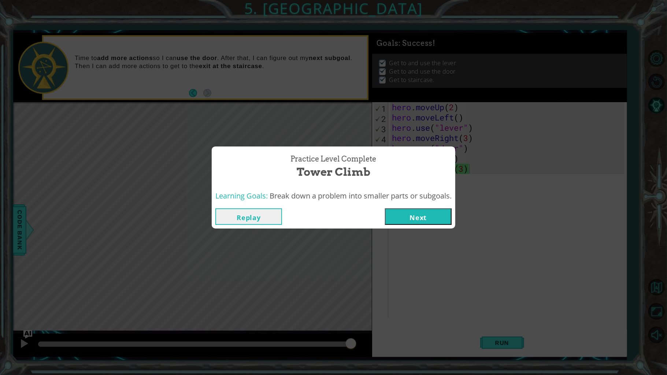
click at [401, 222] on button "Next" at bounding box center [418, 216] width 67 height 16
